Goal: Information Seeking & Learning: Check status

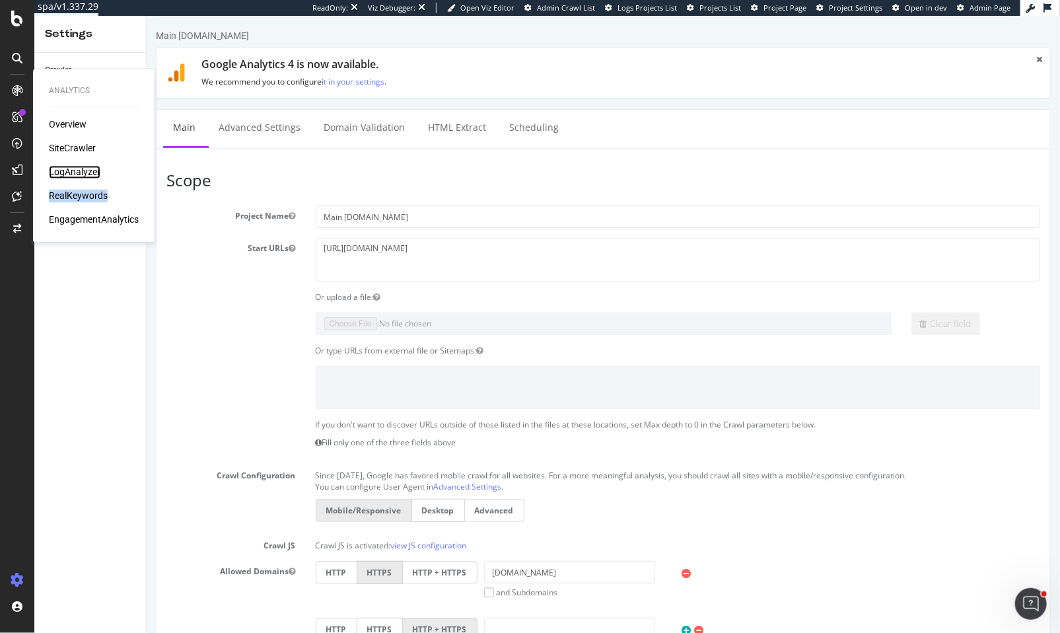
click at [89, 172] on div "LogAnalyzer" at bounding box center [75, 172] width 52 height 13
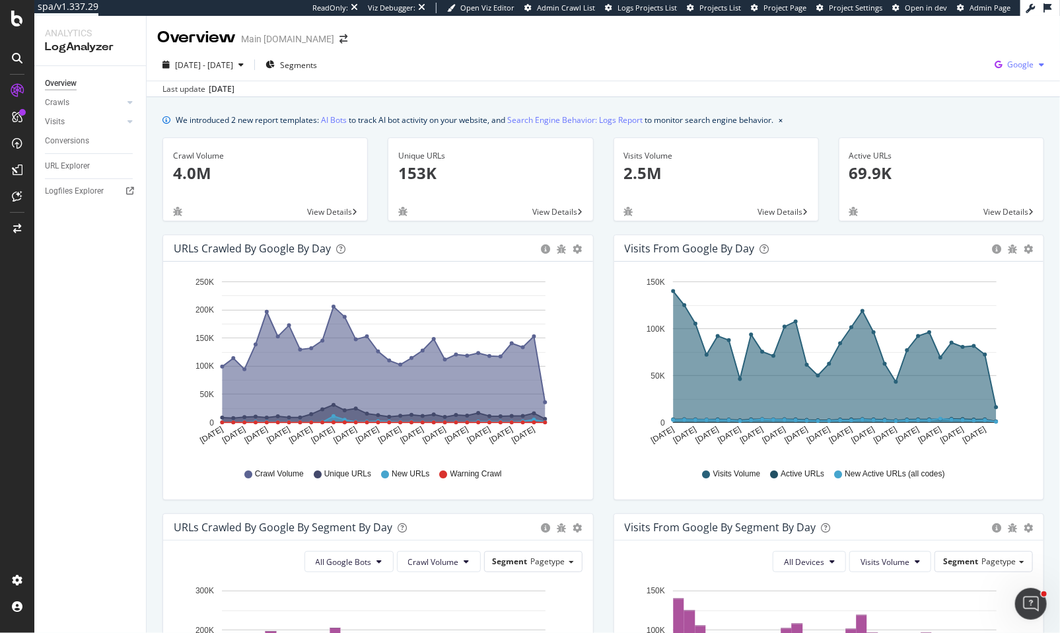
click at [1035, 69] on div "Google" at bounding box center [1019, 65] width 60 height 20
click at [233, 62] on span "[DATE] - [DATE]" at bounding box center [204, 64] width 58 height 11
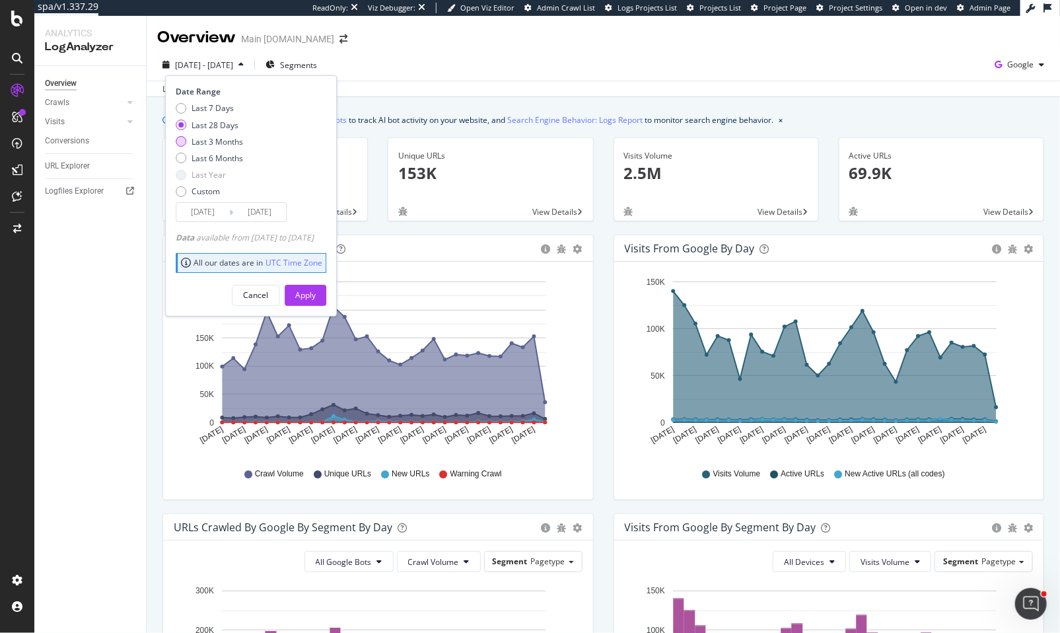
click at [231, 143] on div "Last 3 Months" at bounding box center [217, 141] width 52 height 11
type input "[DATE]"
click at [326, 298] on button "Apply" at bounding box center [306, 295] width 42 height 21
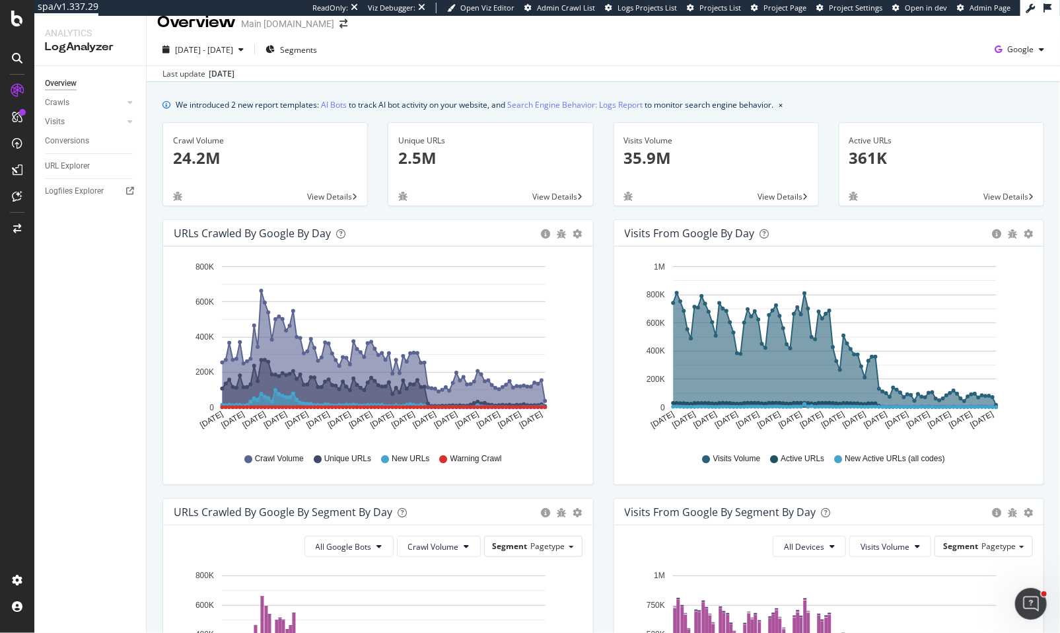
scroll to position [23, 0]
